Goal: Transaction & Acquisition: Purchase product/service

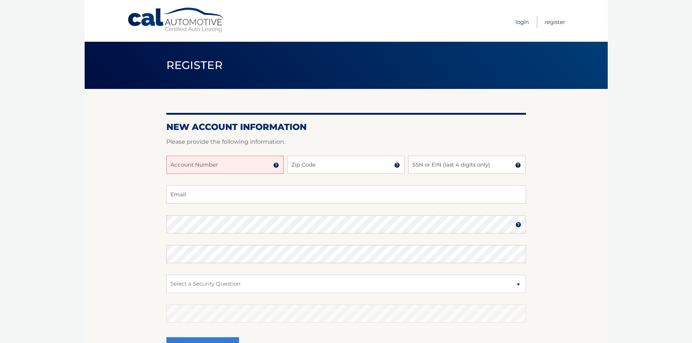
click at [525, 22] on link "Login" at bounding box center [521, 22] width 13 height 12
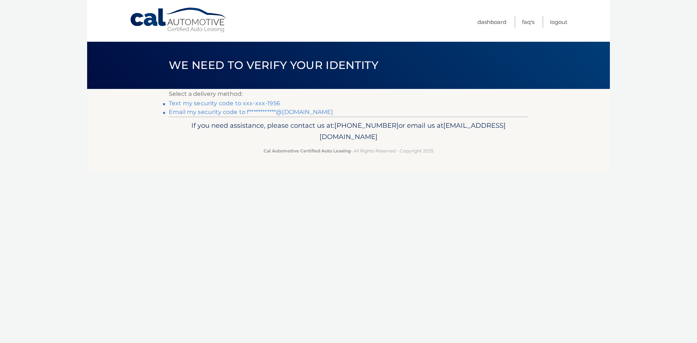
click at [269, 103] on link "Text my security code to xxx-xxx-1956" at bounding box center [224, 103] width 111 height 7
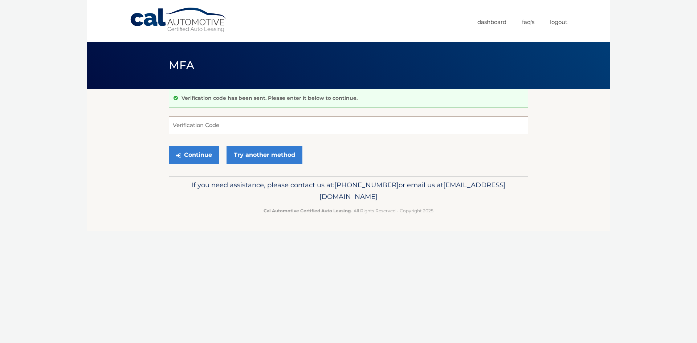
click at [219, 123] on input "Verification Code" at bounding box center [348, 125] width 359 height 18
type input "554920"
click at [186, 158] on button "Continue" at bounding box center [194, 155] width 50 height 18
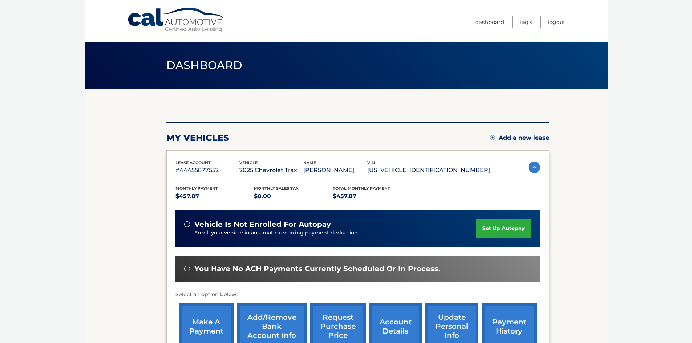
click at [210, 324] on link "make a payment" at bounding box center [206, 327] width 54 height 48
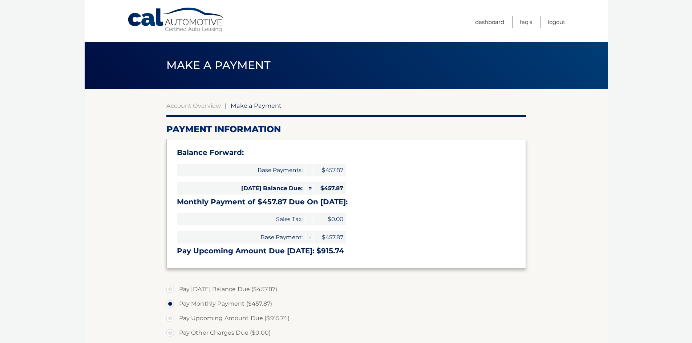
select select "YTJlZjk4ZjctYTM2MC00MGMwLWEzY2EtMGExM2U4OTQyMmU0"
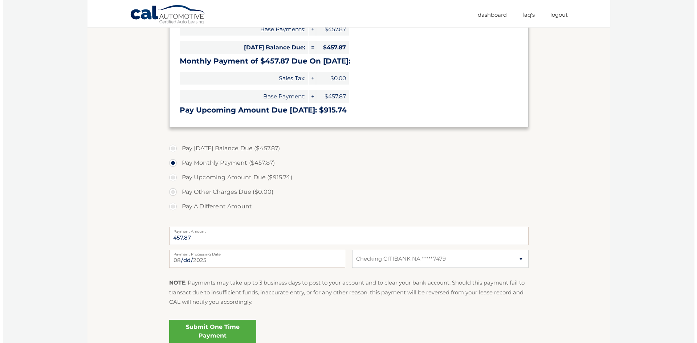
scroll to position [156, 0]
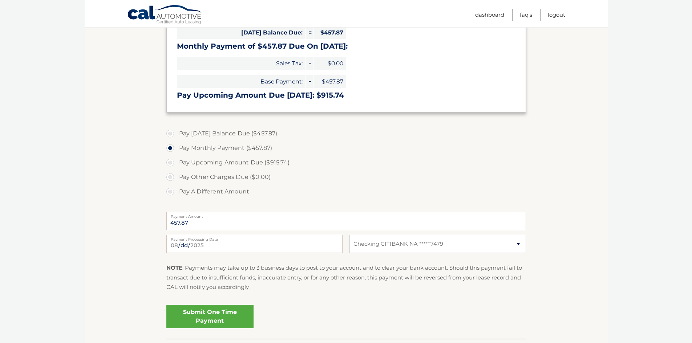
click at [215, 324] on link "Submit One Time Payment" at bounding box center [209, 316] width 87 height 23
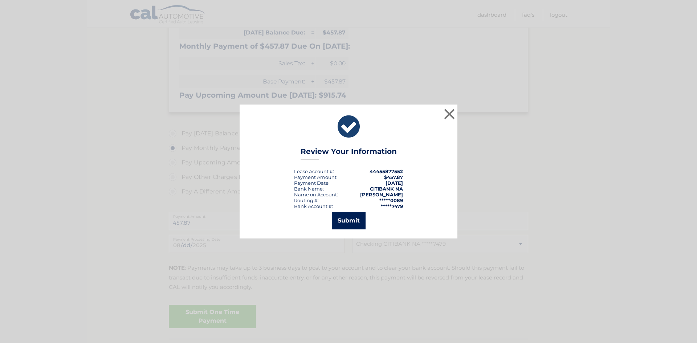
click at [357, 221] on button "Submit" at bounding box center [349, 220] width 34 height 17
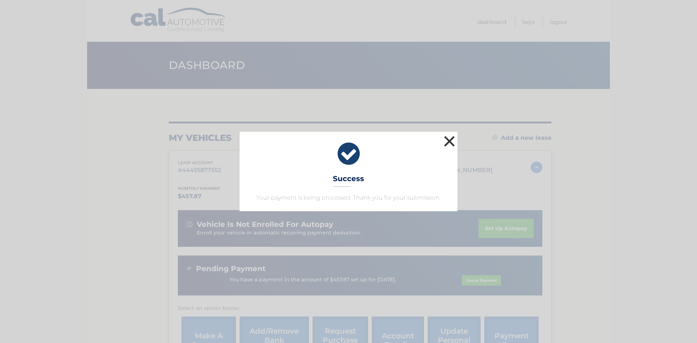
click at [448, 143] on button "×" at bounding box center [449, 141] width 15 height 15
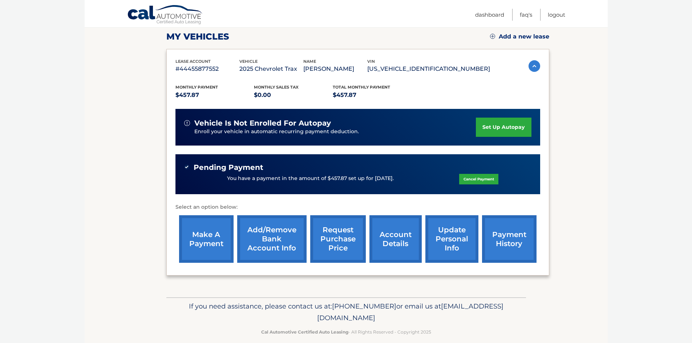
scroll to position [111, 0]
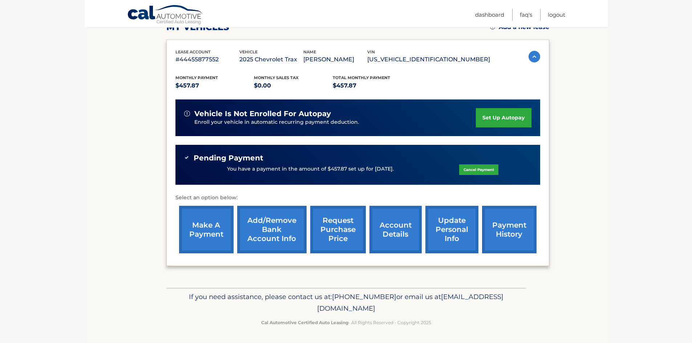
click at [345, 241] on link "request purchase price" at bounding box center [338, 230] width 56 height 48
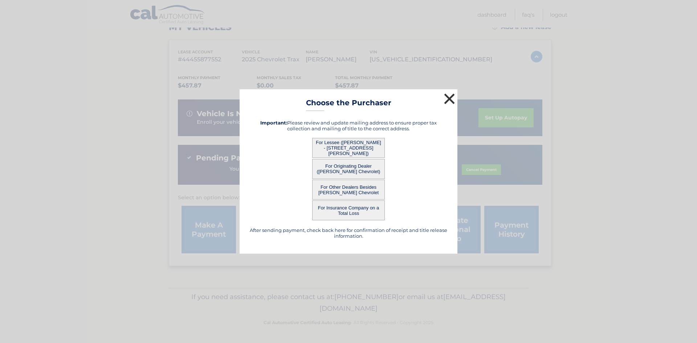
click at [449, 99] on button "×" at bounding box center [449, 99] width 15 height 15
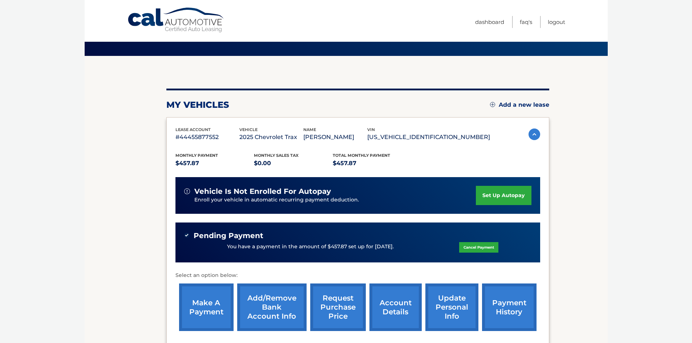
scroll to position [0, 0]
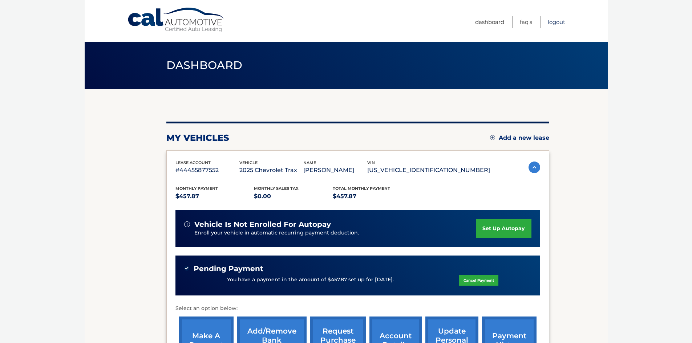
click at [560, 20] on link "Logout" at bounding box center [556, 22] width 17 height 12
